Goal: Transaction & Acquisition: Purchase product/service

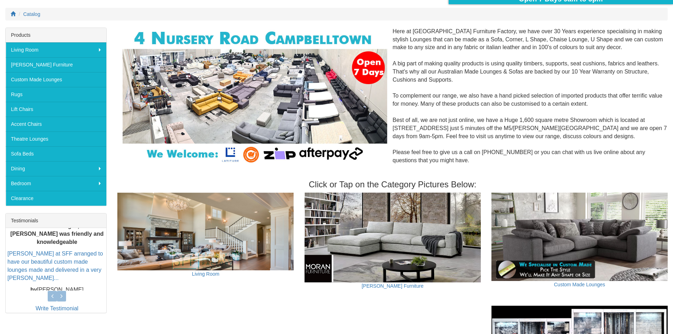
scroll to position [106, 0]
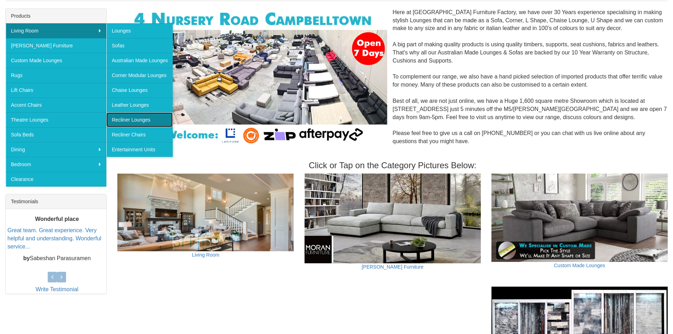
click at [144, 117] on link "Recliner Lounges" at bounding box center [139, 119] width 66 height 15
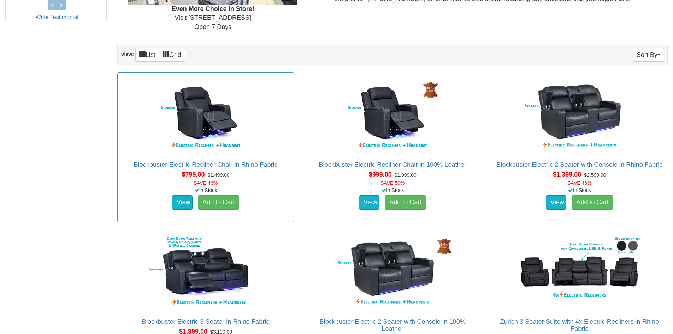
scroll to position [389, 0]
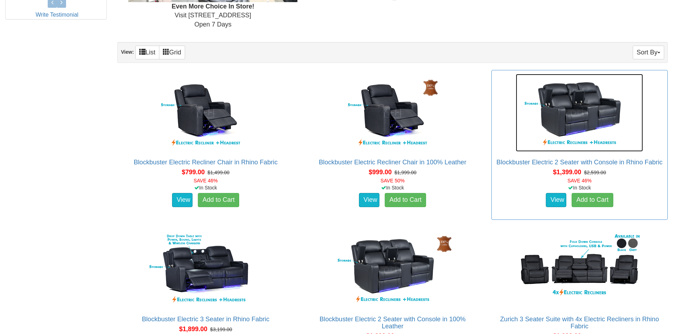
click at [579, 115] on img at bounding box center [579, 113] width 127 height 78
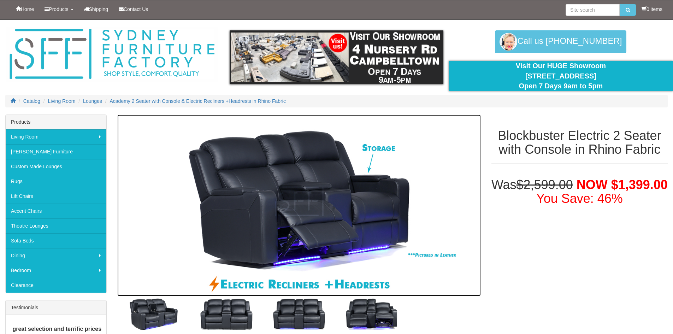
click at [304, 200] on img at bounding box center [298, 206] width 363 height 182
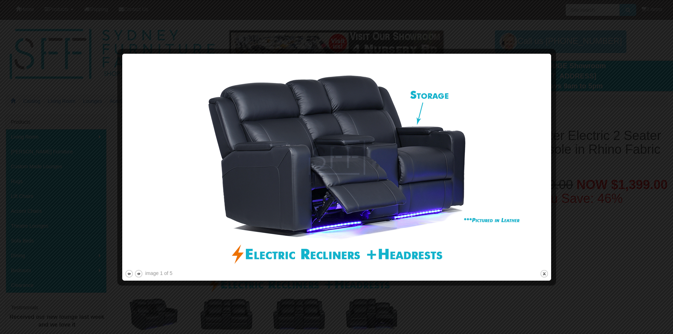
click at [539, 165] on img at bounding box center [337, 162] width 424 height 212
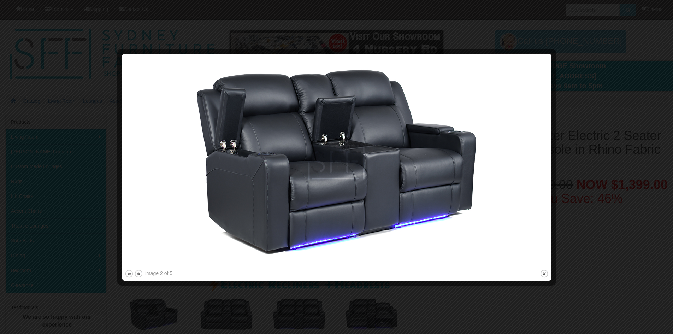
click at [539, 165] on img at bounding box center [337, 162] width 424 height 212
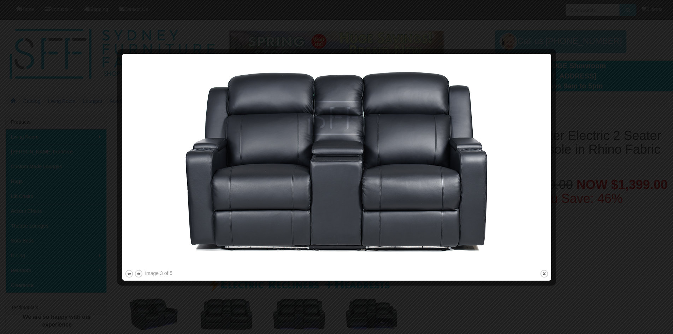
click at [539, 165] on img at bounding box center [337, 162] width 424 height 212
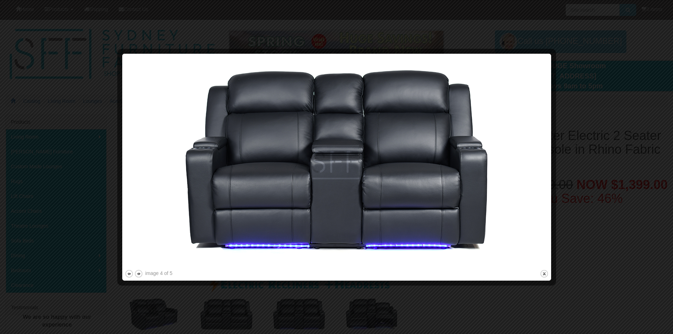
click at [539, 165] on img at bounding box center [337, 162] width 424 height 212
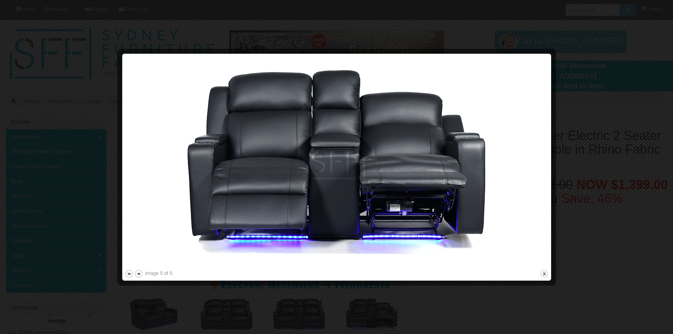
click at [539, 165] on img at bounding box center [337, 162] width 424 height 212
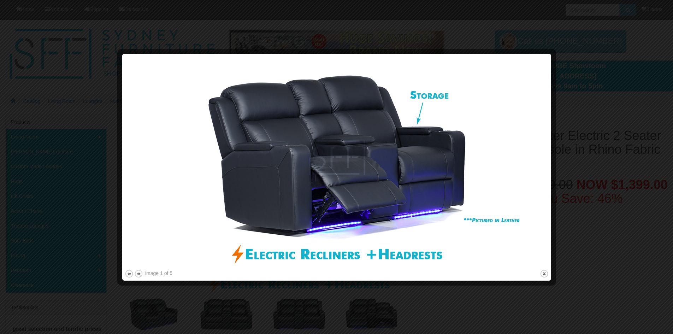
click at [539, 165] on img at bounding box center [337, 162] width 424 height 212
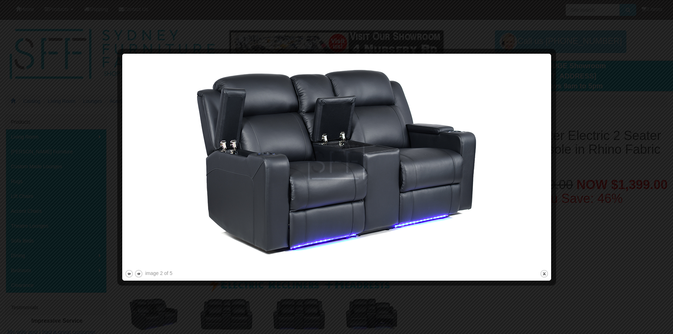
click at [539, 165] on img at bounding box center [337, 162] width 424 height 212
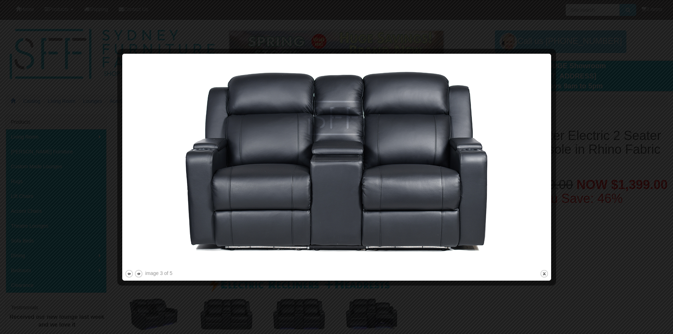
click at [539, 165] on img at bounding box center [337, 162] width 424 height 212
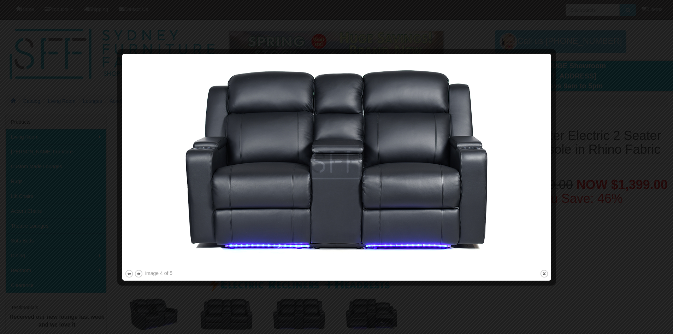
click at [539, 165] on img at bounding box center [337, 162] width 424 height 212
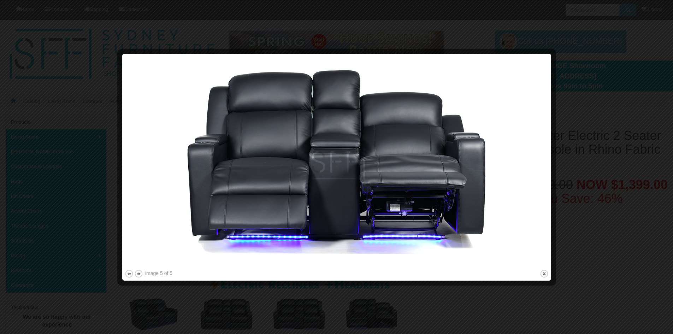
click at [539, 165] on img at bounding box center [337, 162] width 424 height 212
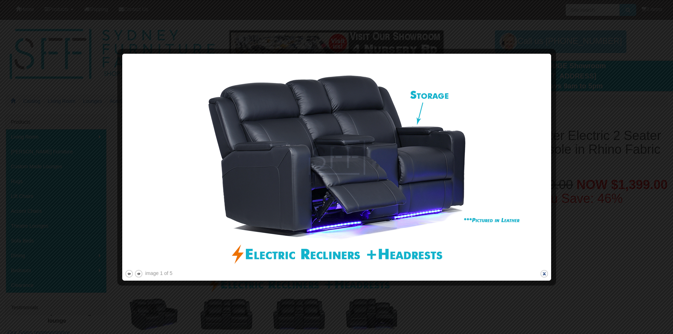
click at [546, 275] on button "close" at bounding box center [544, 273] width 9 height 9
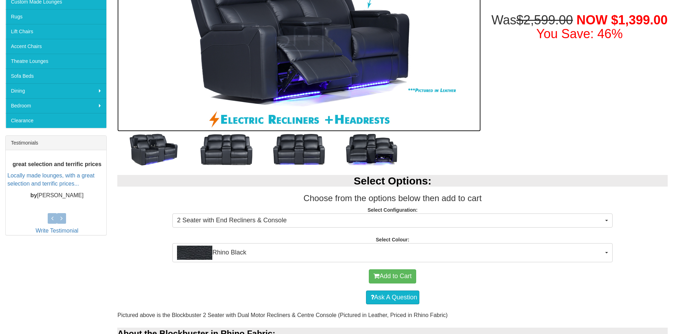
scroll to position [212, 0]
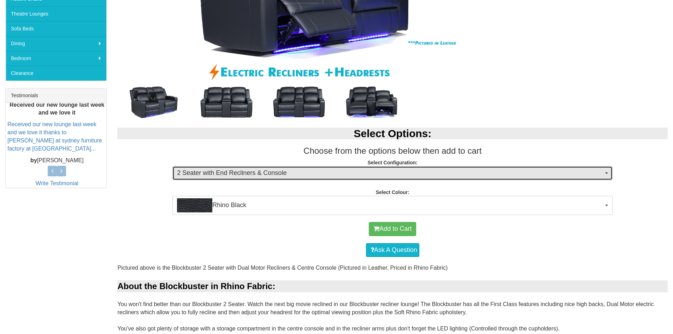
click at [421, 170] on span "2 Seater with End Recliners & Console" at bounding box center [390, 173] width 427 height 9
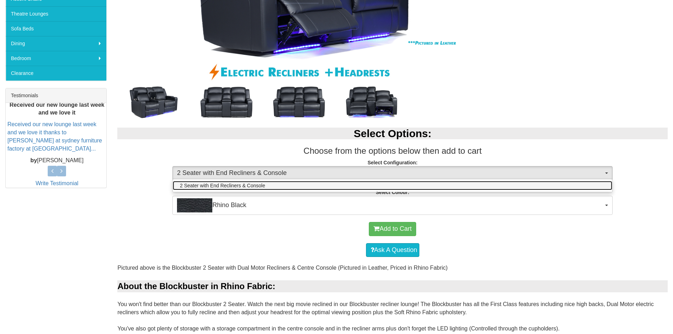
click at [315, 184] on link "2 Seater with End Recliners & Console" at bounding box center [393, 185] width 440 height 9
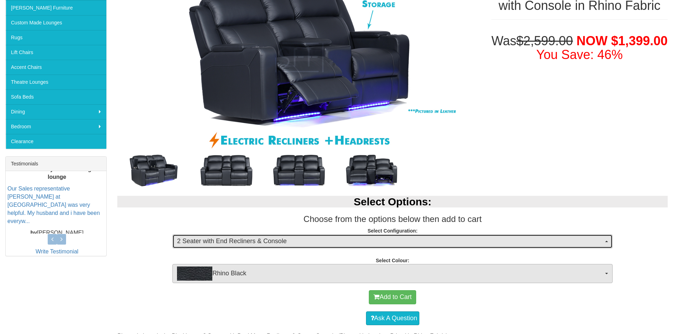
scroll to position [71, 0]
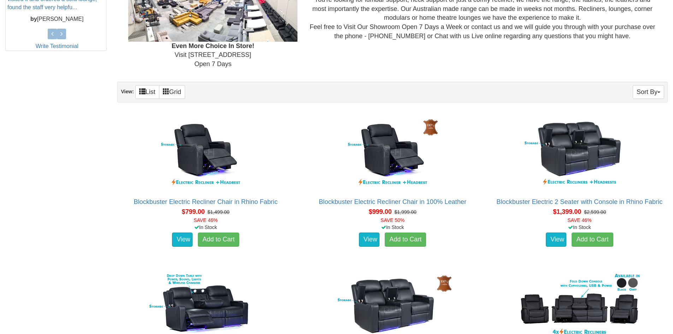
scroll to position [389, 0]
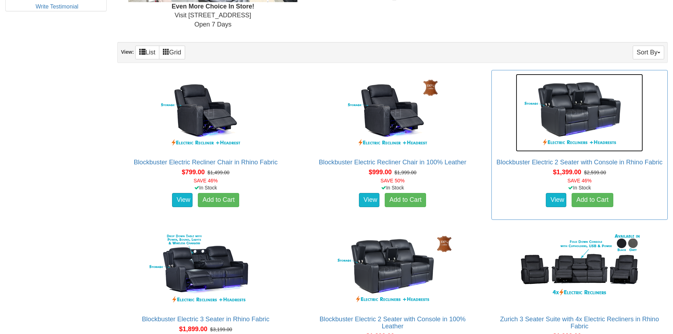
click at [560, 131] on img at bounding box center [579, 113] width 127 height 78
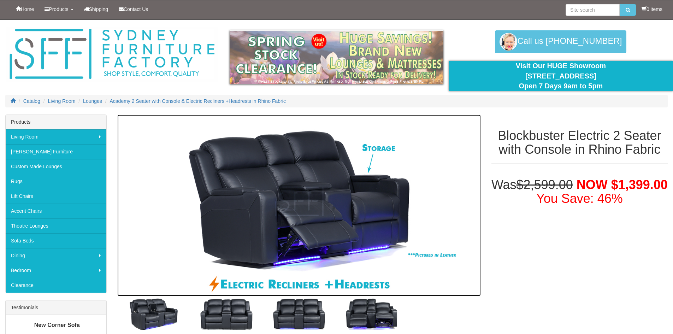
click at [319, 180] on img at bounding box center [298, 206] width 363 height 182
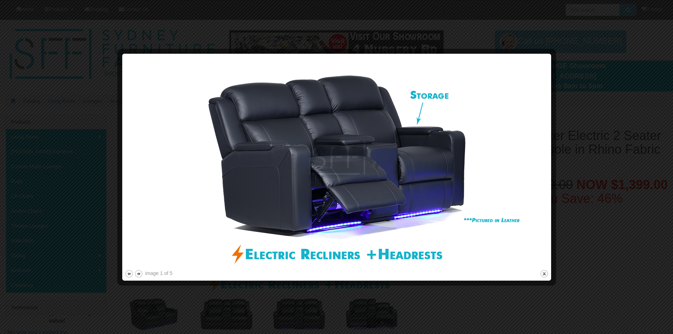
click at [531, 153] on img at bounding box center [337, 162] width 424 height 212
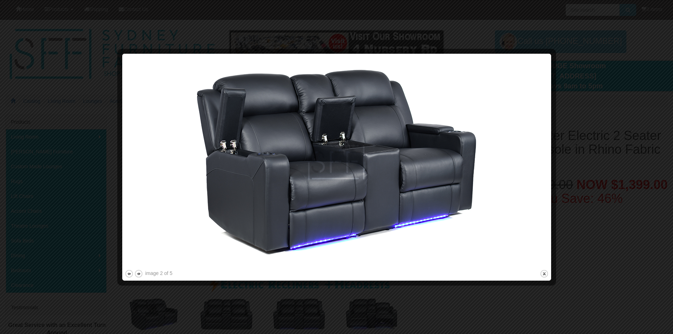
click at [548, 188] on img at bounding box center [337, 162] width 424 height 212
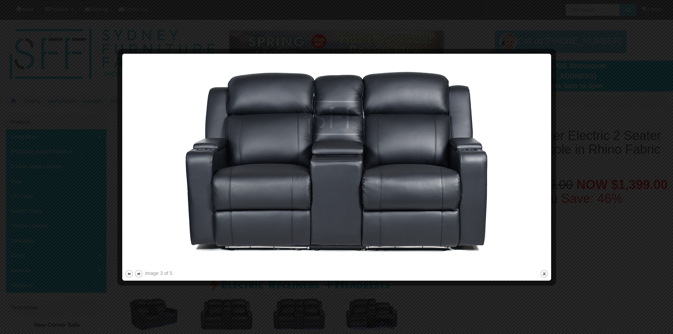
click at [528, 154] on img at bounding box center [337, 162] width 424 height 212
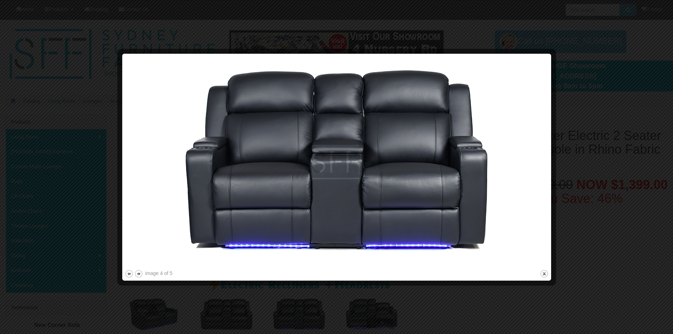
click at [144, 140] on img at bounding box center [337, 162] width 424 height 212
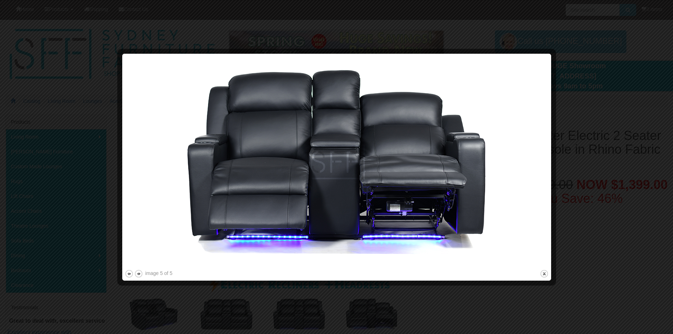
click at [541, 161] on img at bounding box center [337, 162] width 424 height 212
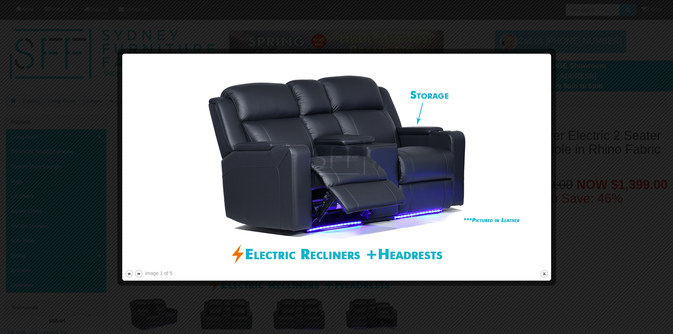
click at [551, 161] on div at bounding box center [552, 167] width 7 height 222
click at [536, 164] on img at bounding box center [337, 162] width 424 height 212
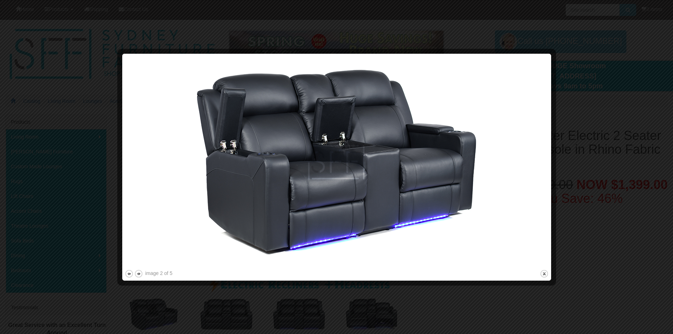
click at [536, 164] on img at bounding box center [337, 162] width 424 height 212
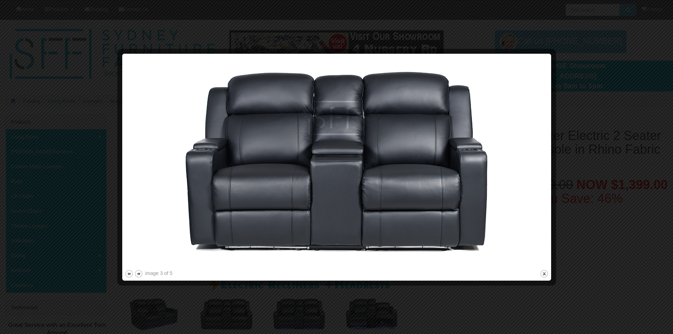
click at [536, 164] on img at bounding box center [337, 162] width 424 height 212
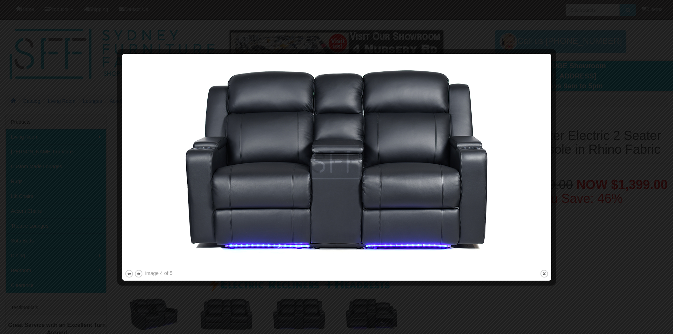
click at [536, 164] on img at bounding box center [337, 162] width 424 height 212
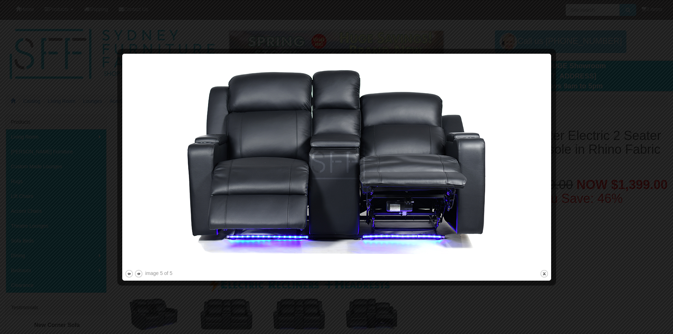
click at [553, 122] on div at bounding box center [552, 167] width 7 height 222
click at [535, 149] on img at bounding box center [337, 162] width 424 height 212
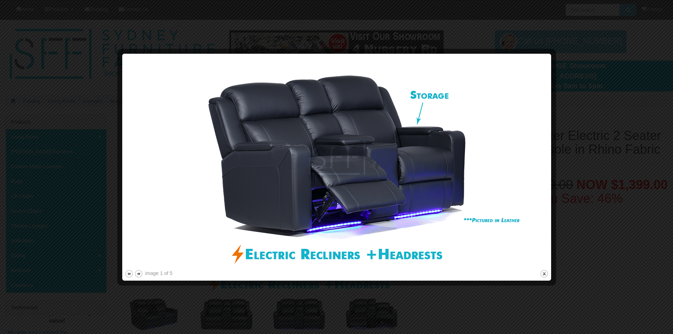
click at [457, 41] on div at bounding box center [336, 167] width 673 height 334
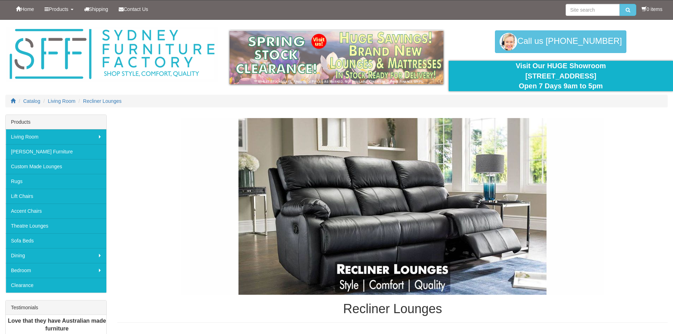
scroll to position [389, 0]
